Goal: Register for event/course

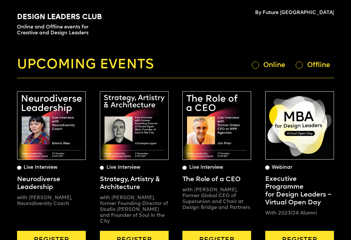
click at [303, 65] on div "Offline" at bounding box center [315, 65] width 38 height 8
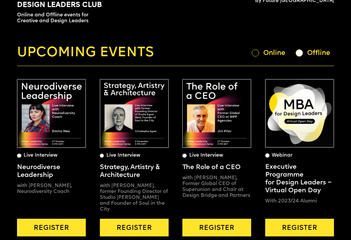
scroll to position [3, 0]
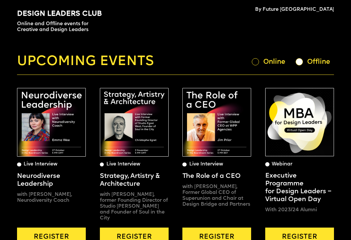
click at [271, 61] on div "Online" at bounding box center [276, 62] width 27 height 9
click at [318, 55] on div "Upcoming events Online Offline" at bounding box center [175, 62] width 317 height 16
click at [320, 59] on div "Offline" at bounding box center [320, 62] width 27 height 9
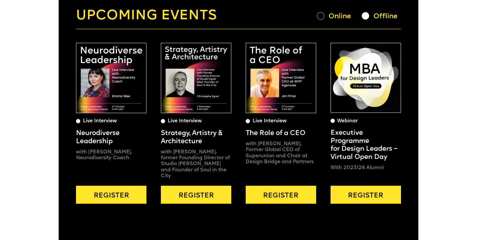
scroll to position [52, 0]
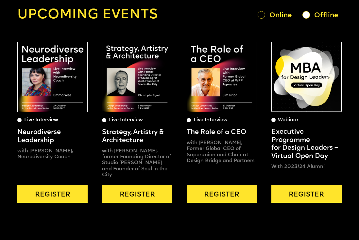
click at [70, 87] on img at bounding box center [52, 77] width 70 height 70
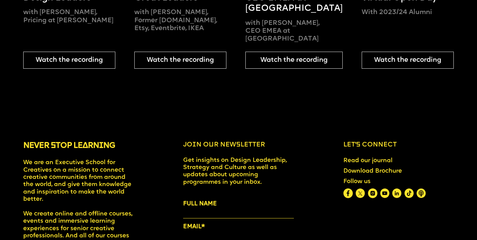
scroll to position [629, 0]
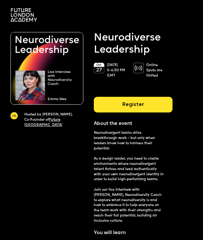
click at [106, 104] on div "Register" at bounding box center [133, 105] width 79 height 16
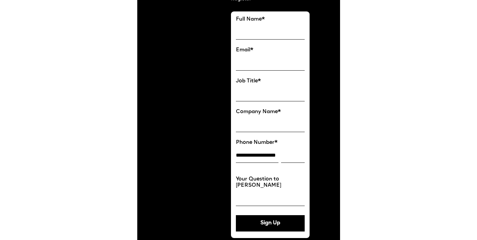
scroll to position [307, 0]
